Goal: Find contact information: Find contact information

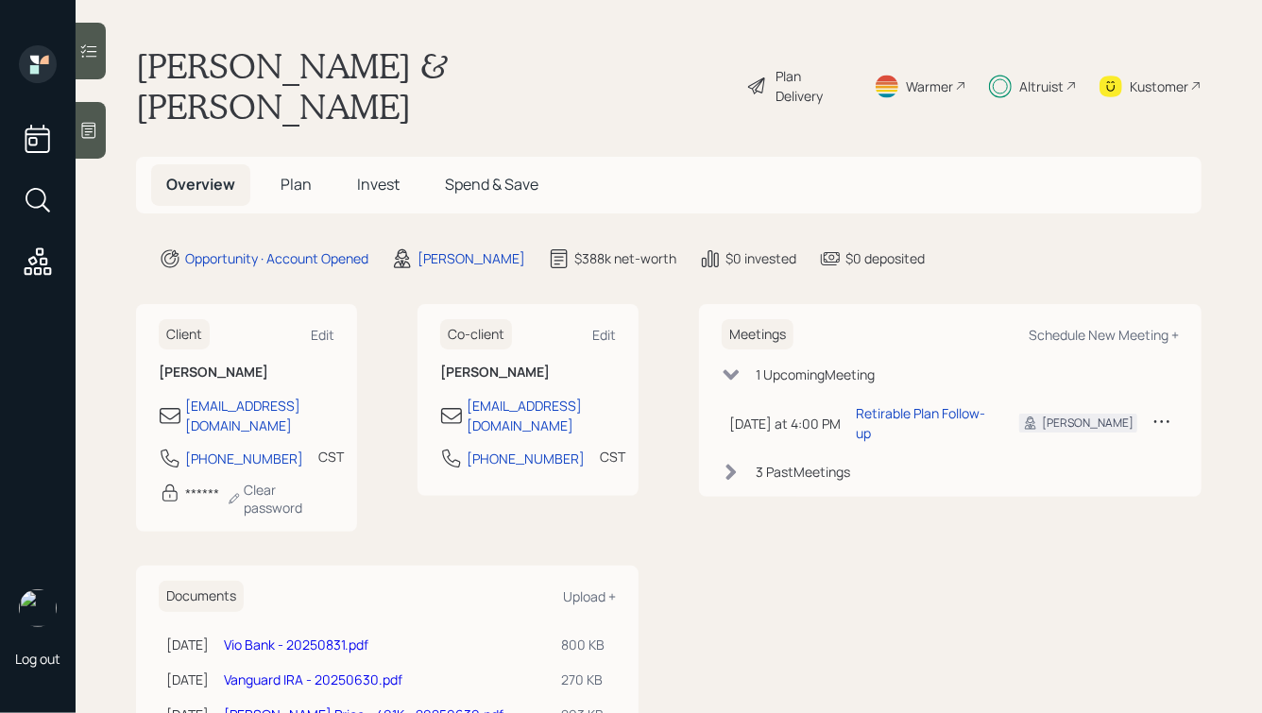
click at [369, 174] on span "Invest" at bounding box center [378, 184] width 43 height 21
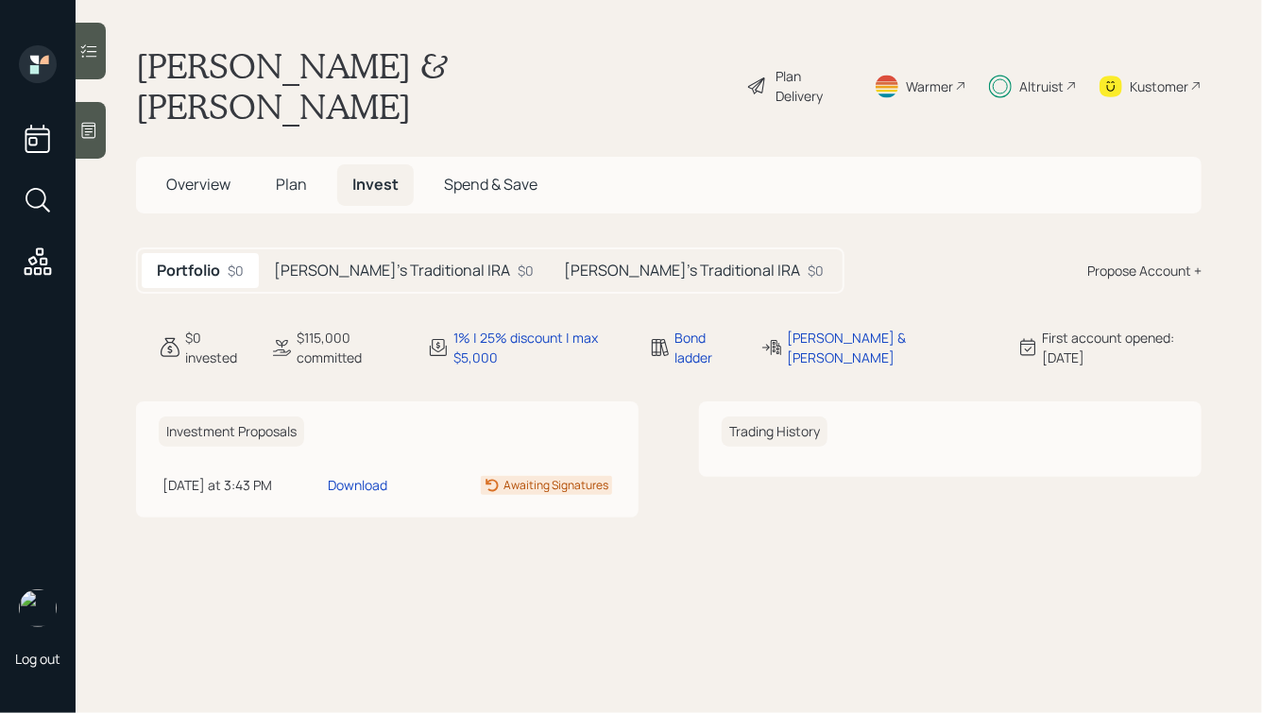
click at [350, 262] on h5 "[PERSON_NAME]'s Traditional IRA" at bounding box center [392, 271] width 236 height 18
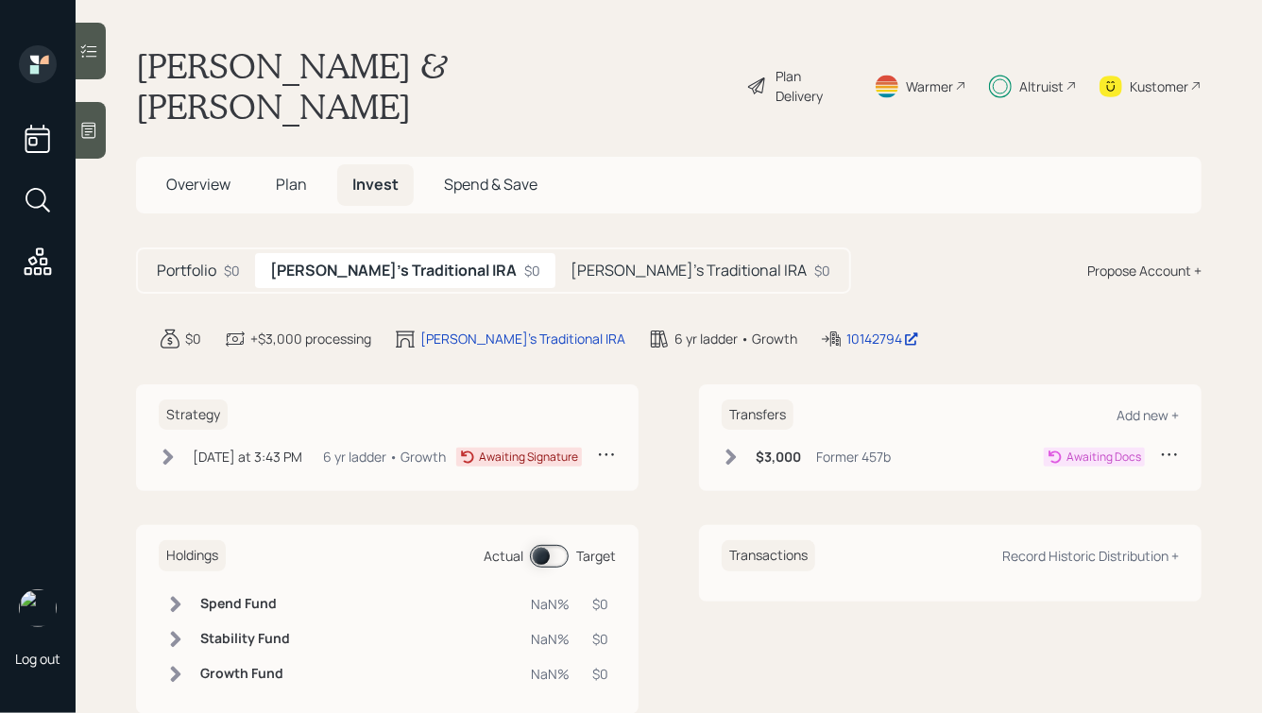
scroll to position [22, 0]
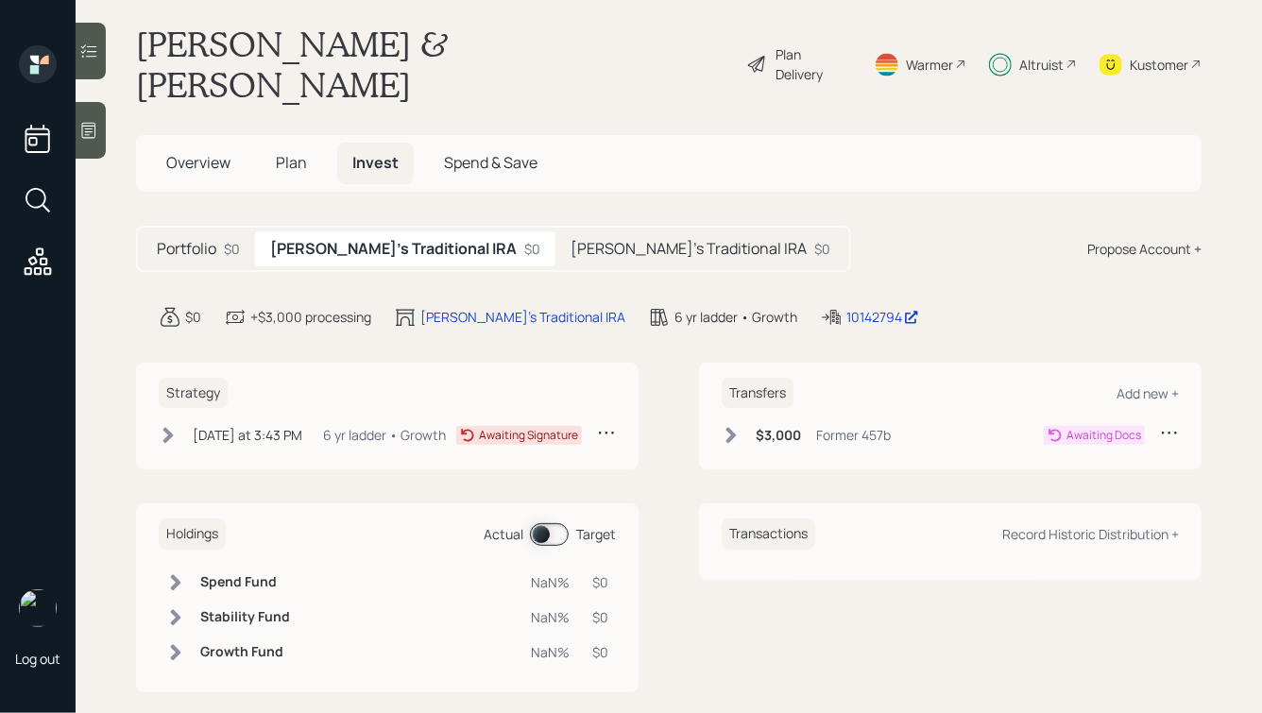
click at [217, 152] on span "Overview" at bounding box center [198, 162] width 64 height 21
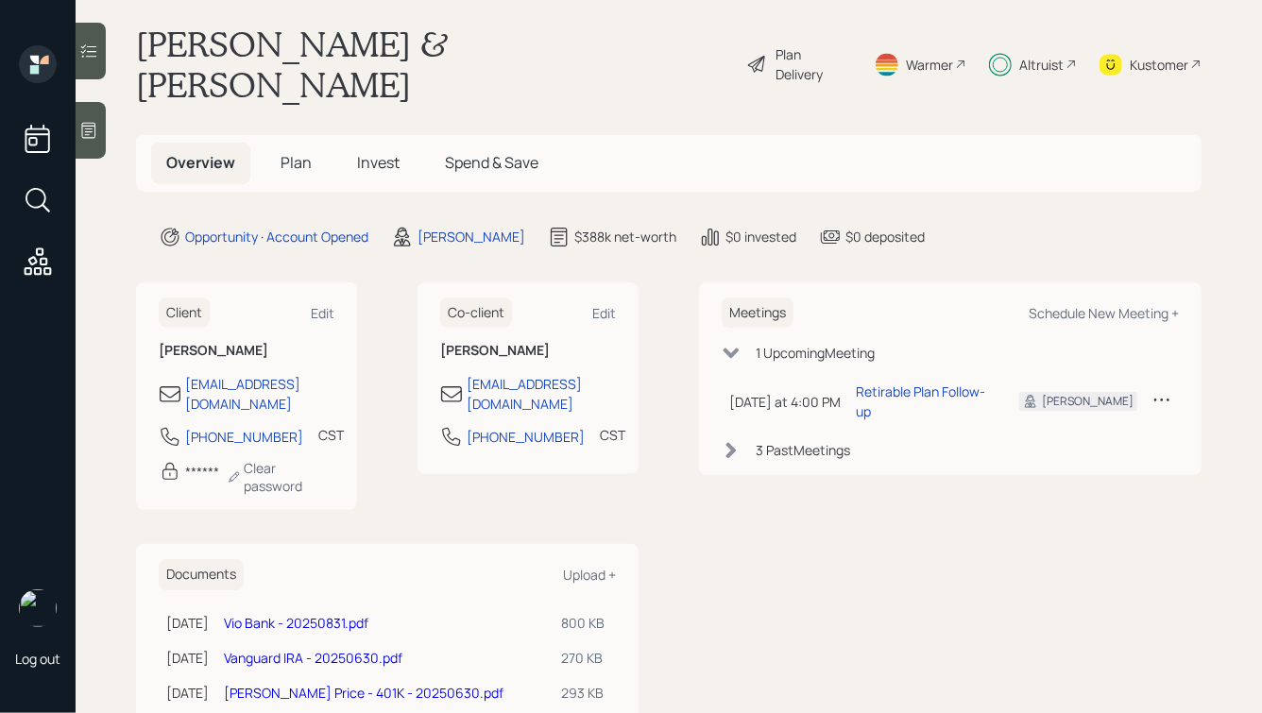
scroll to position [92, 0]
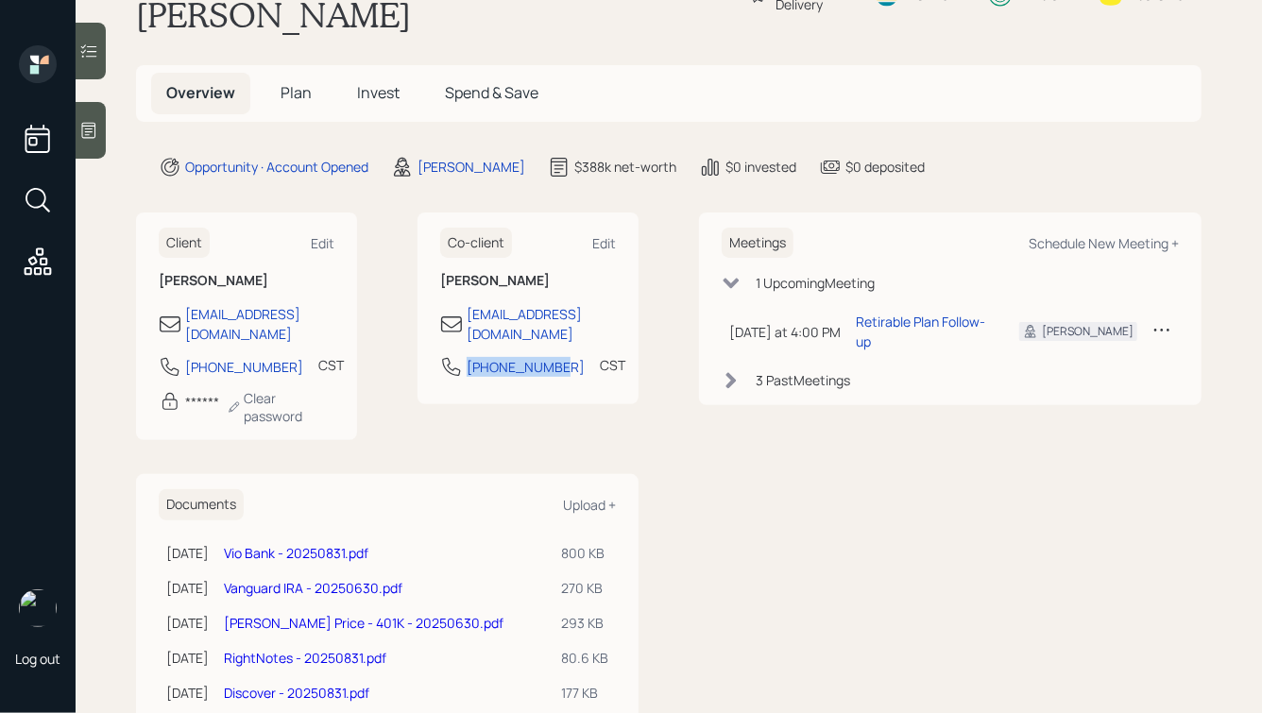
drag, startPoint x: 555, startPoint y: 309, endPoint x: 455, endPoint y: 310, distance: 100.1
click at [455, 355] on div "[PHONE_NUMBER] CST Currently 8:03 AM" at bounding box center [528, 372] width 176 height 34
copy div "[PHONE_NUMBER]"
